Goal: Information Seeking & Learning: Check status

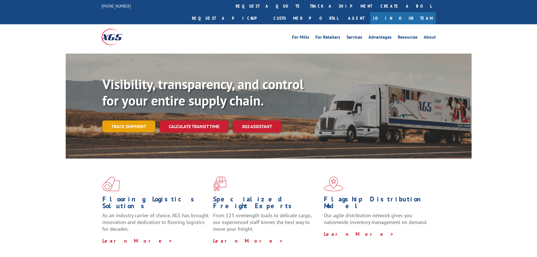
click at [137, 120] on link "Track shipment" at bounding box center [128, 126] width 53 height 12
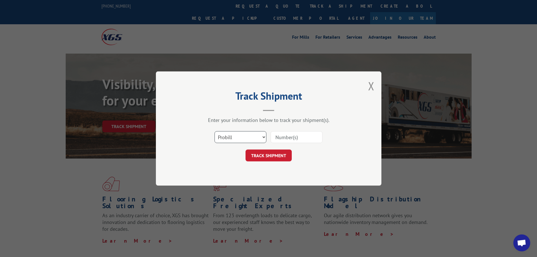
click at [220, 136] on select "Select category... Probill BOL PO" at bounding box center [241, 137] width 52 height 12
select select "po"
click at [215, 131] on select "Select category... Probill BOL PO" at bounding box center [241, 137] width 52 height 12
click at [285, 139] on input at bounding box center [297, 137] width 52 height 12
paste input "04523028"
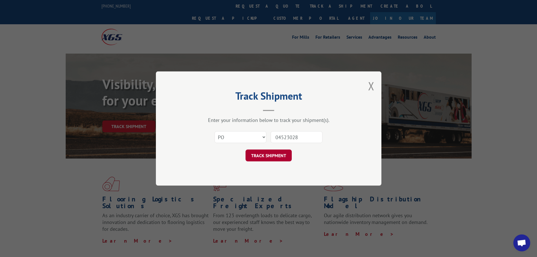
type input "04523028"
click at [278, 154] on button "TRACK SHIPMENT" at bounding box center [269, 156] width 46 height 12
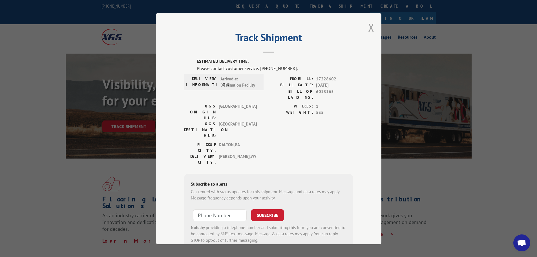
click at [370, 28] on button "Close modal" at bounding box center [371, 27] width 6 height 15
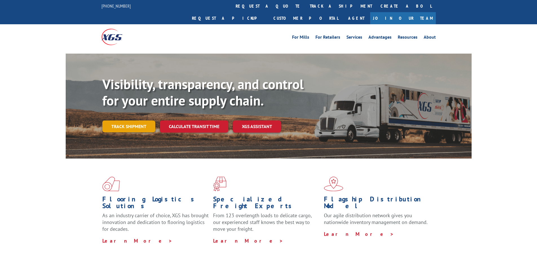
click at [122, 120] on link "Track shipment" at bounding box center [128, 126] width 53 height 12
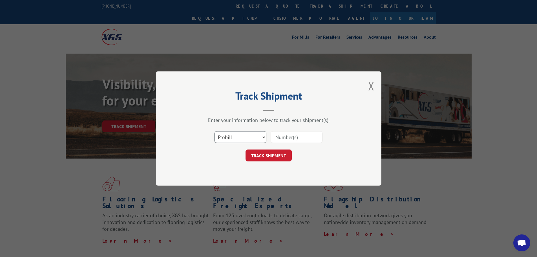
click at [224, 138] on select "Select category... Probill BOL PO" at bounding box center [241, 137] width 52 height 12
select select "bol"
click at [215, 131] on select "Select category... Probill BOL PO" at bounding box center [241, 137] width 52 height 12
click at [309, 129] on div "Enter your information below to track your shipment(s). Select category... Prob…" at bounding box center [268, 139] width 169 height 45
click at [306, 136] on input at bounding box center [297, 137] width 52 height 12
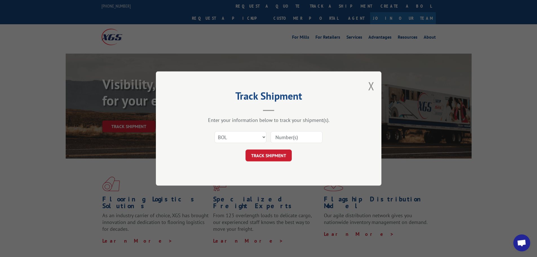
paste input "6628693"
type input "6628693"
click at [282, 156] on button "TRACK SHIPMENT" at bounding box center [269, 156] width 46 height 12
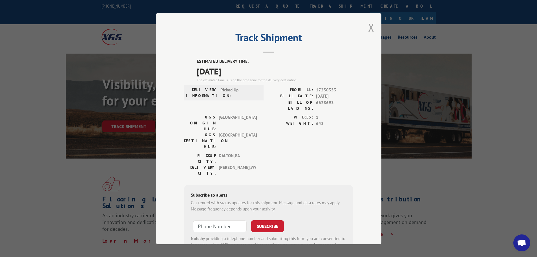
click at [369, 28] on button "Close modal" at bounding box center [371, 27] width 6 height 15
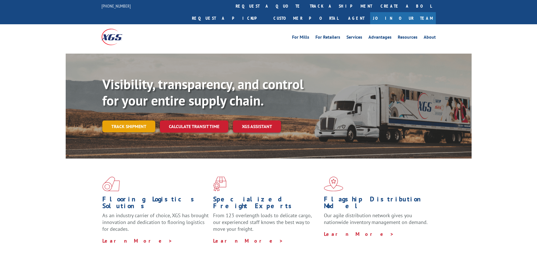
click at [122, 120] on link "Track shipment" at bounding box center [128, 126] width 53 height 12
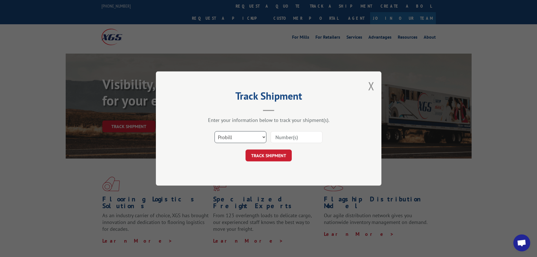
click at [241, 137] on select "Select category... Probill BOL PO" at bounding box center [241, 137] width 52 height 12
select select "po"
click at [215, 131] on select "Select category... Probill BOL PO" at bounding box center [241, 137] width 52 height 12
paste input "04522797"
type input "04522797"
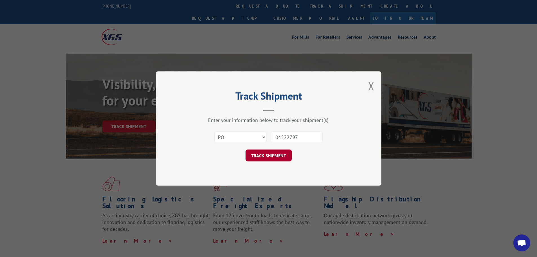
click at [282, 159] on button "TRACK SHIPMENT" at bounding box center [269, 156] width 46 height 12
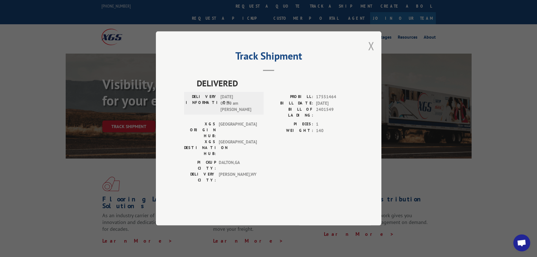
click at [371, 53] on button "Close modal" at bounding box center [371, 45] width 6 height 15
